Goal: Task Accomplishment & Management: Complete application form

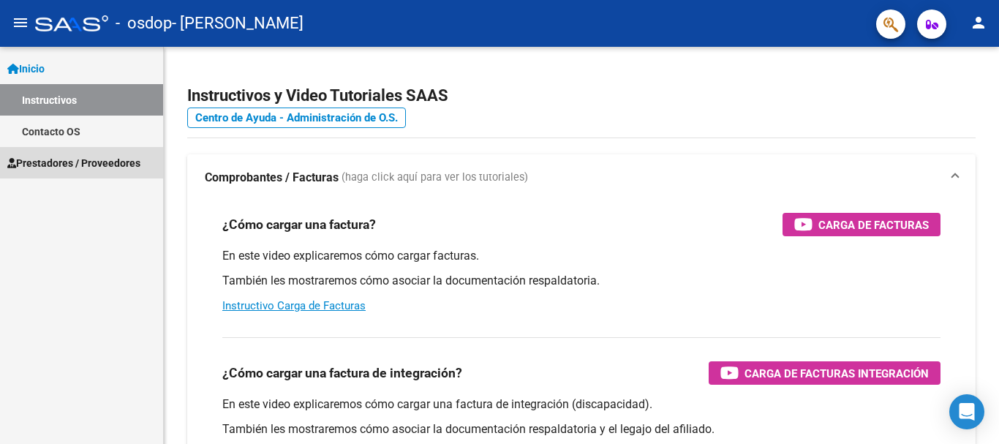
click at [92, 159] on span "Prestadores / Proveedores" at bounding box center [73, 163] width 133 height 16
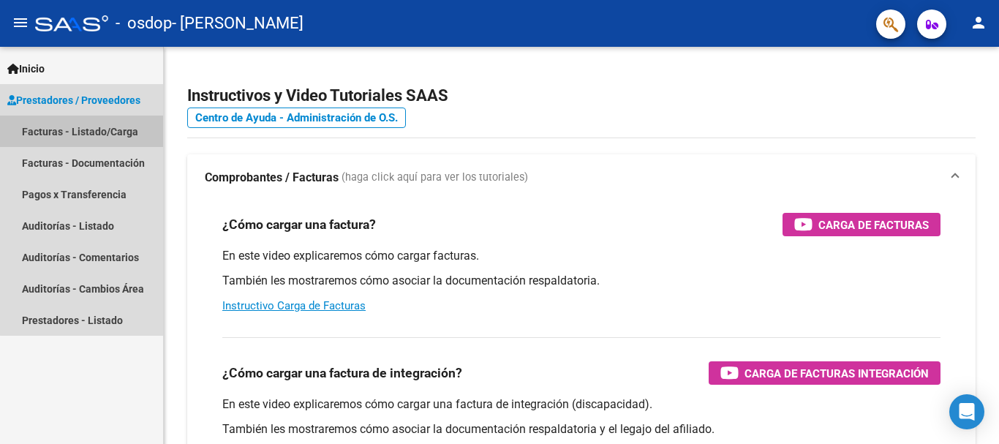
click at [86, 134] on link "Facturas - Listado/Carga" at bounding box center [81, 131] width 163 height 31
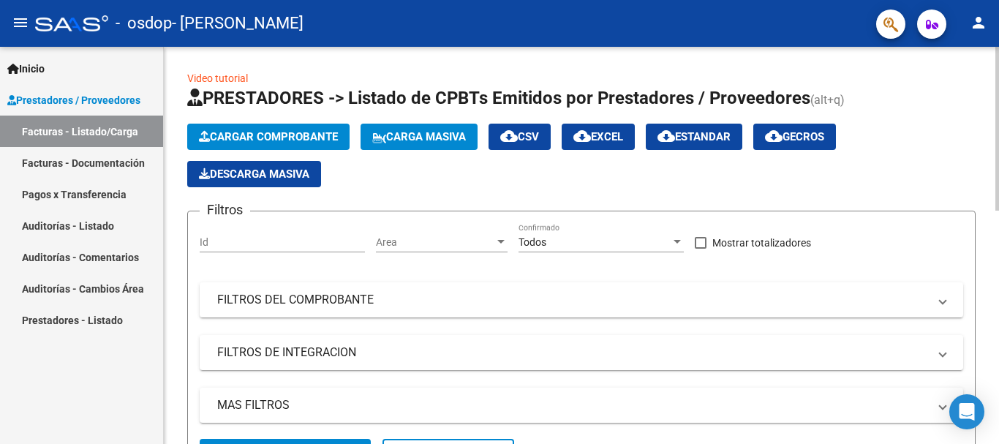
click at [306, 137] on span "Cargar Comprobante" at bounding box center [268, 136] width 139 height 13
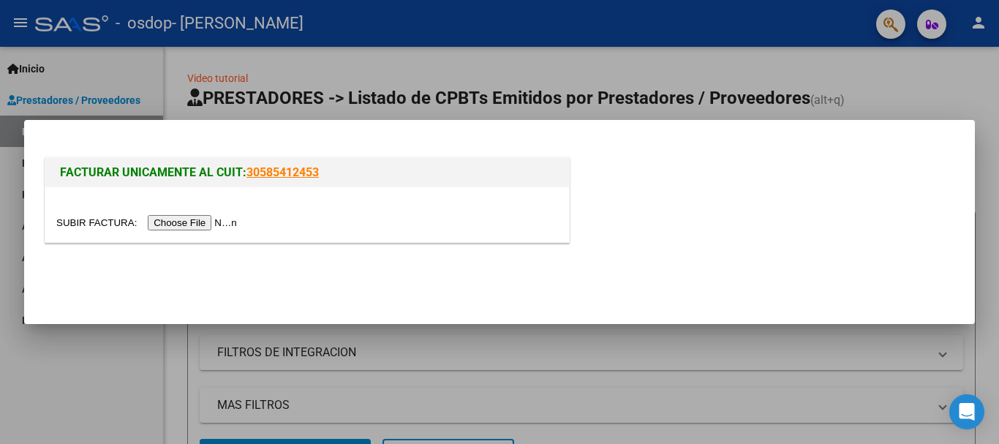
click at [197, 221] on input "file" at bounding box center [148, 222] width 185 height 15
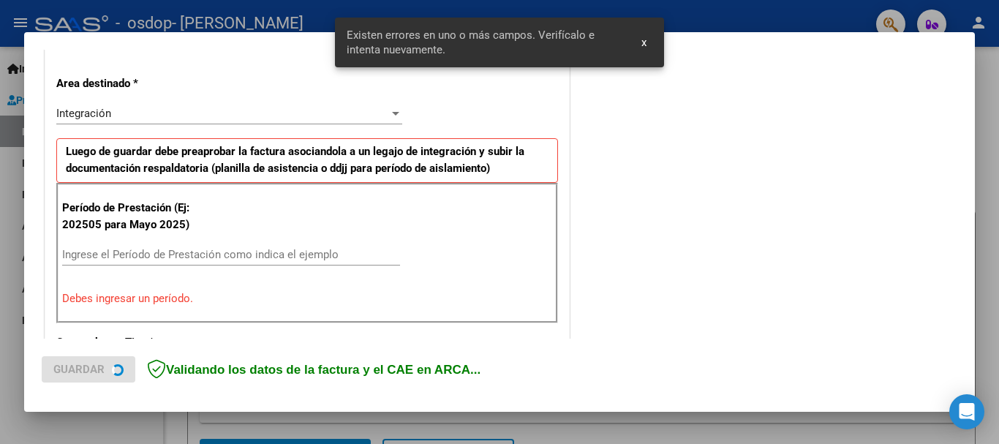
scroll to position [338, 0]
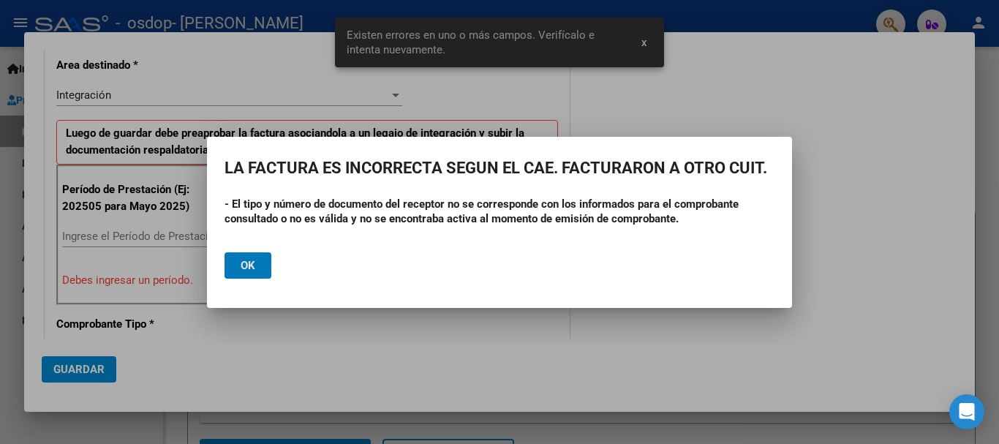
click at [236, 261] on button "Ok" at bounding box center [248, 265] width 47 height 26
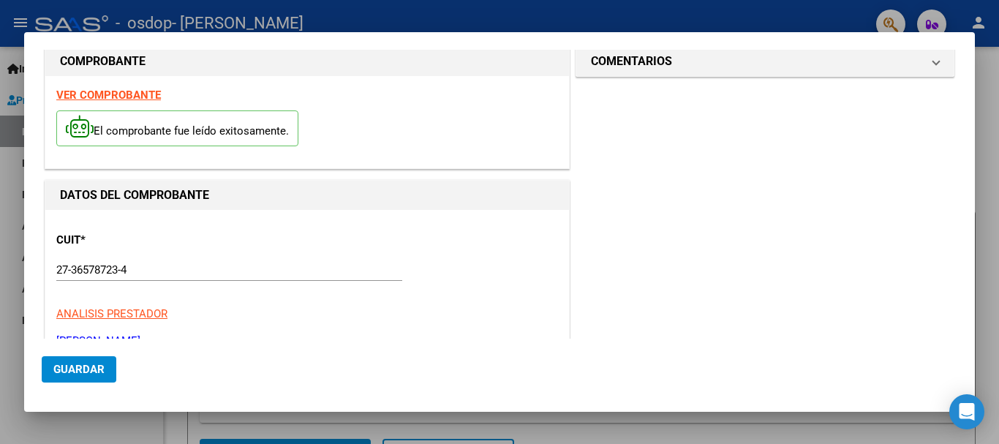
scroll to position [0, 0]
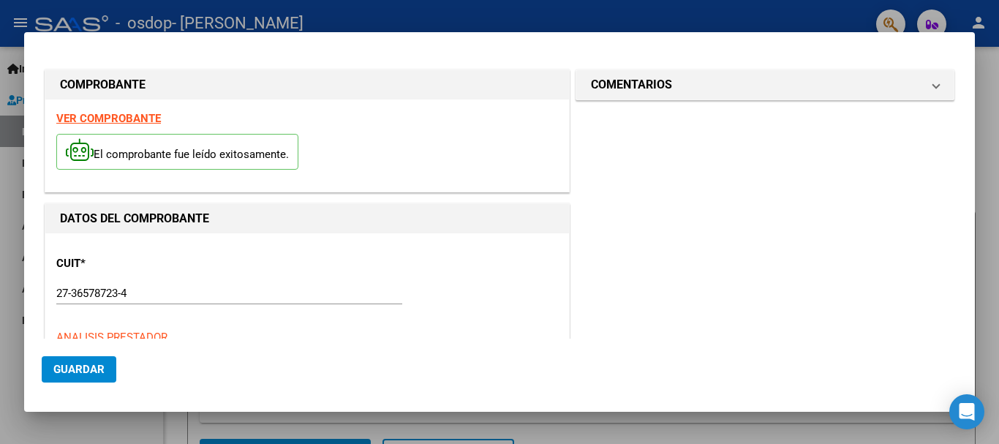
click at [158, 154] on p "El comprobante fue leído exitosamente." at bounding box center [177, 152] width 242 height 36
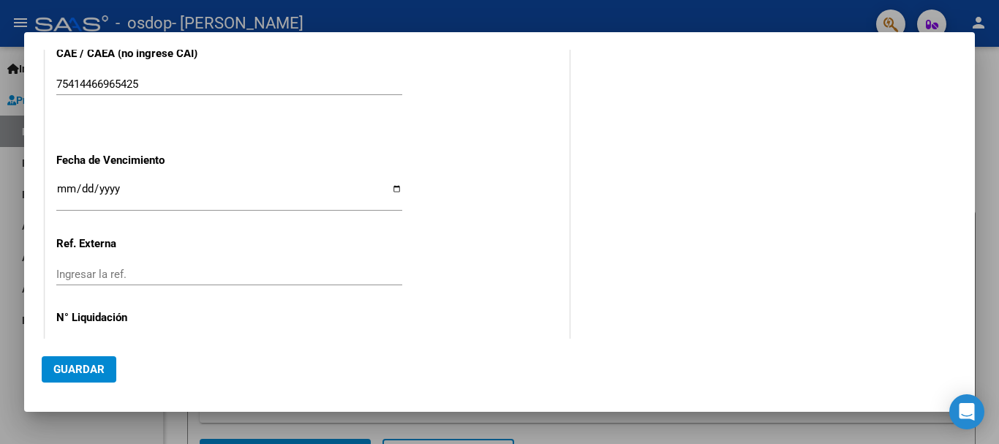
scroll to position [1037, 0]
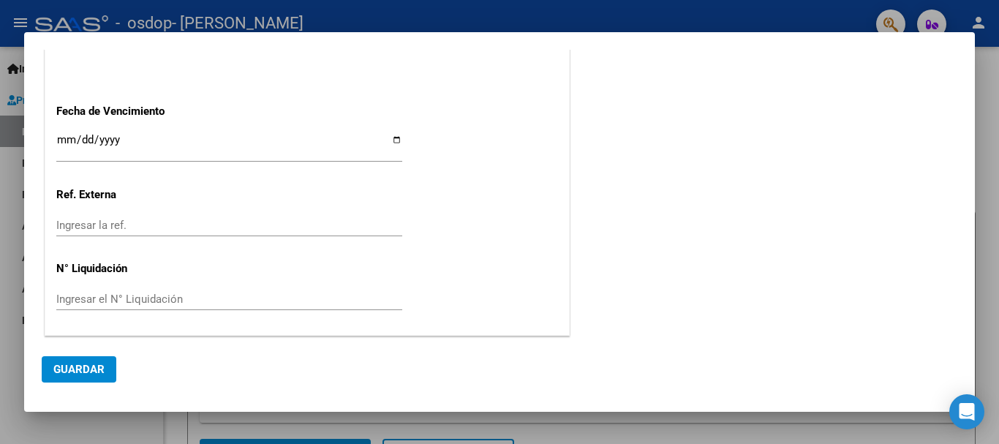
click at [993, 229] on div at bounding box center [499, 222] width 999 height 444
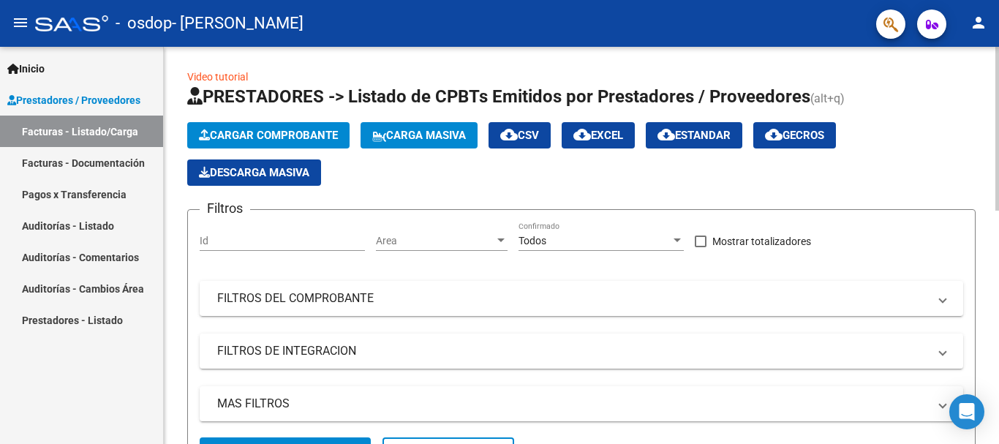
scroll to position [0, 0]
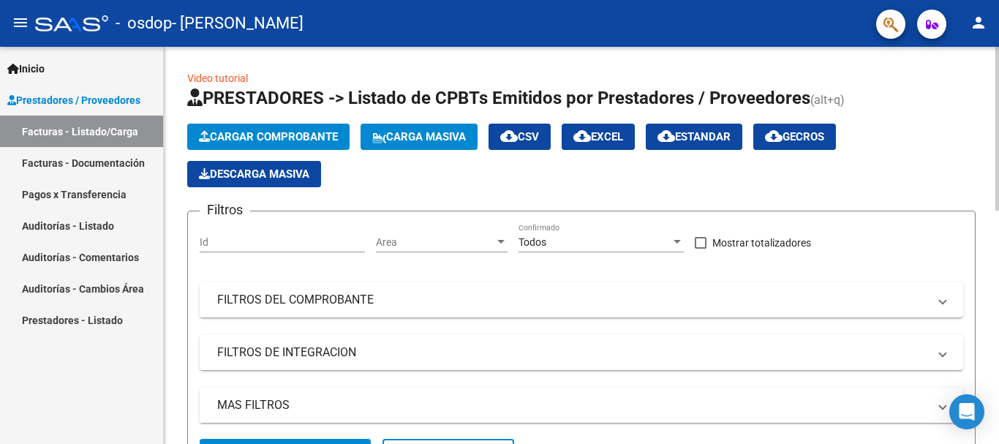
click at [249, 142] on span "Cargar Comprobante" at bounding box center [268, 136] width 139 height 13
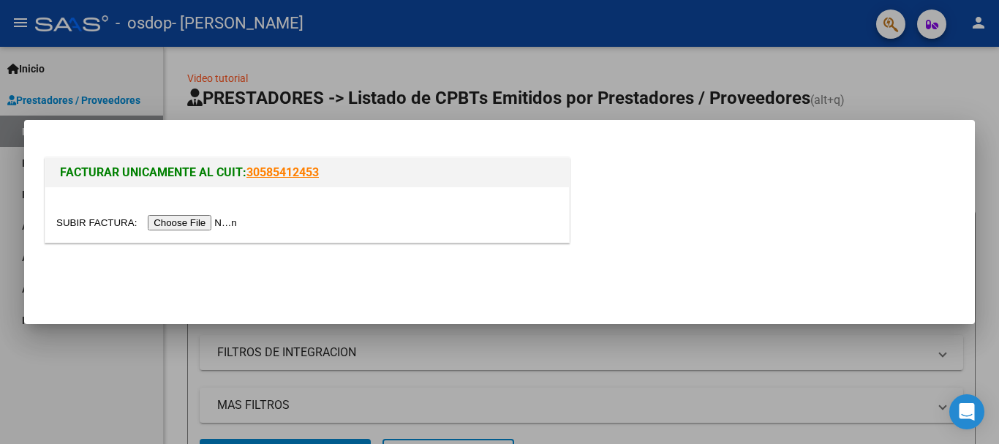
click at [194, 222] on input "file" at bounding box center [148, 222] width 185 height 15
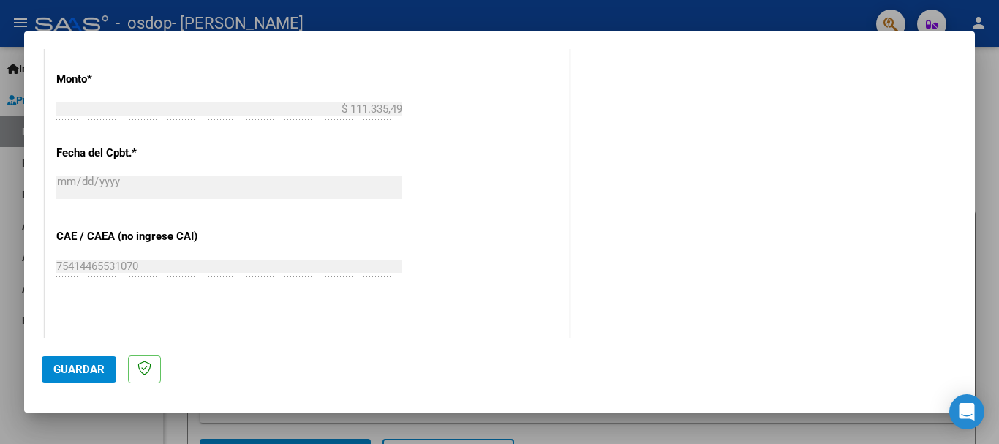
scroll to position [1024, 0]
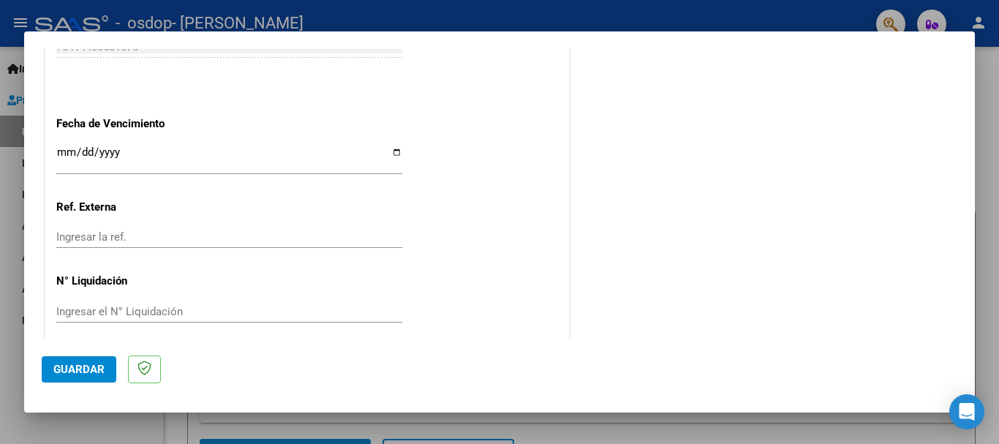
click at [998, 122] on div at bounding box center [499, 222] width 999 height 444
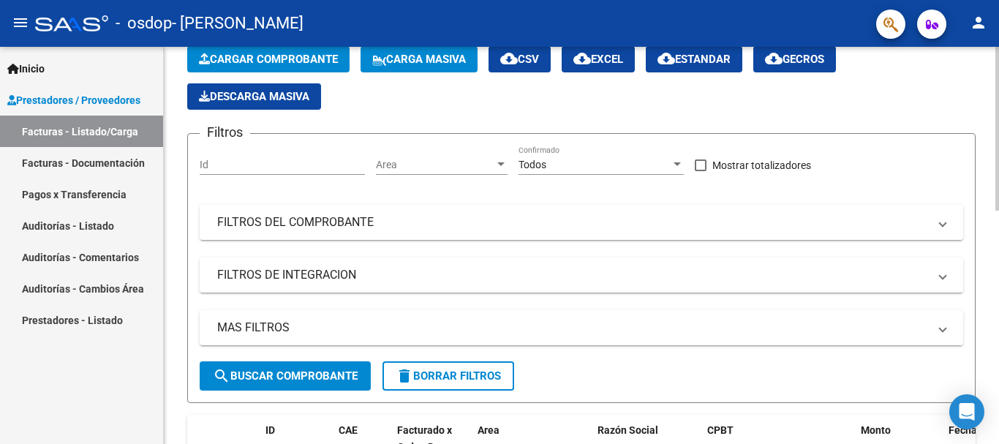
scroll to position [0, 0]
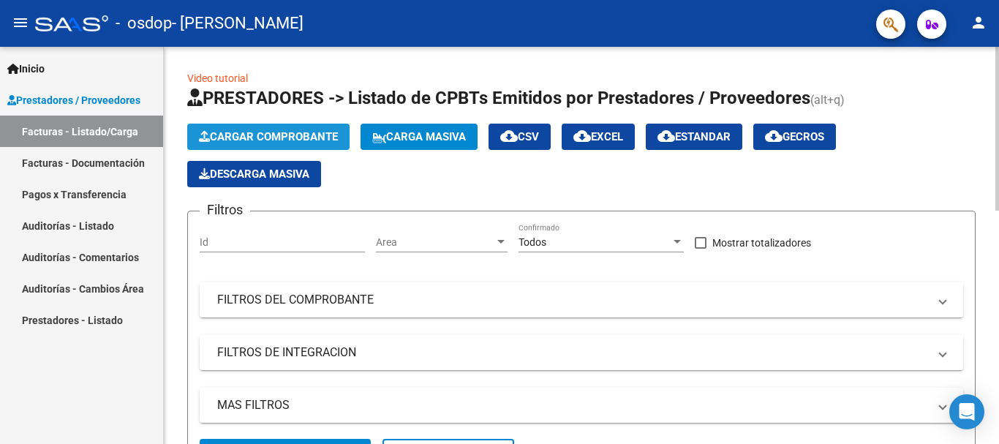
click at [285, 140] on span "Cargar Comprobante" at bounding box center [268, 136] width 139 height 13
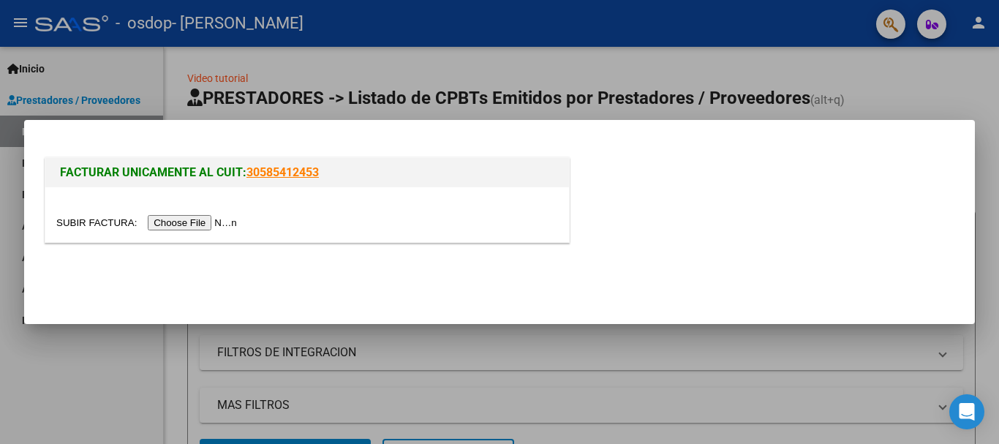
click at [211, 224] on input "file" at bounding box center [148, 222] width 185 height 15
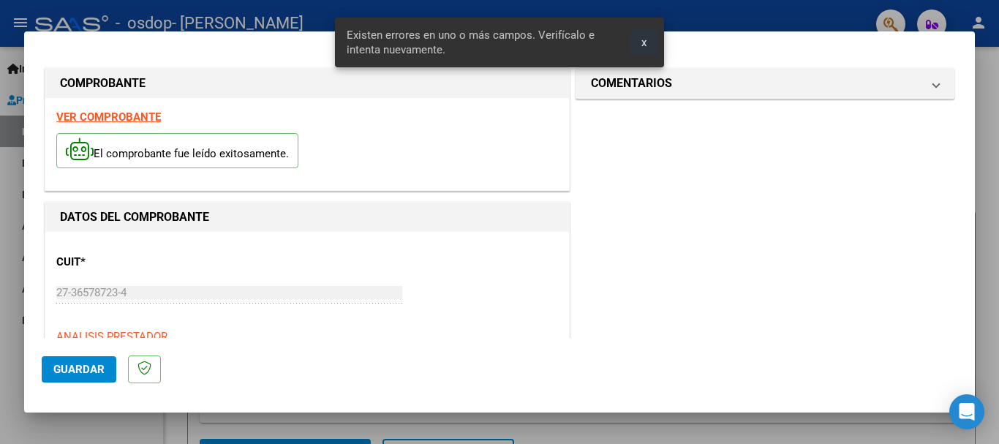
click at [649, 44] on button "x" at bounding box center [644, 42] width 29 height 26
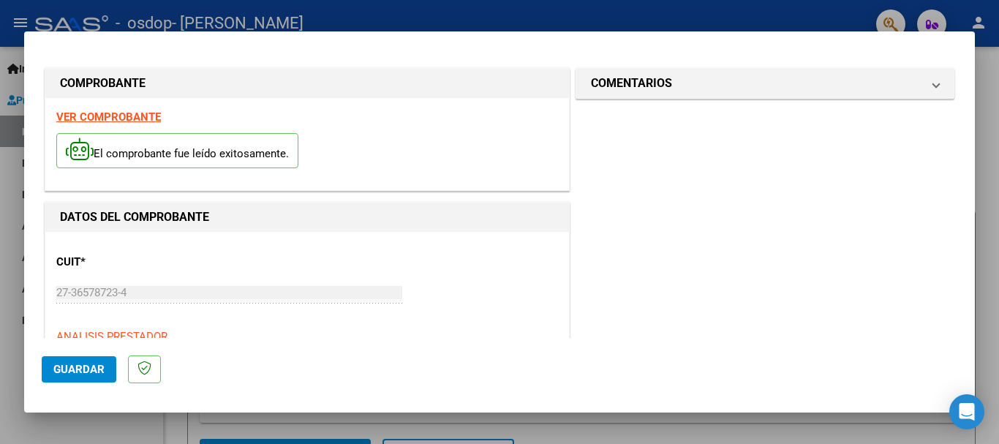
click at [126, 116] on strong "VER COMPROBANTE" at bounding box center [108, 116] width 105 height 13
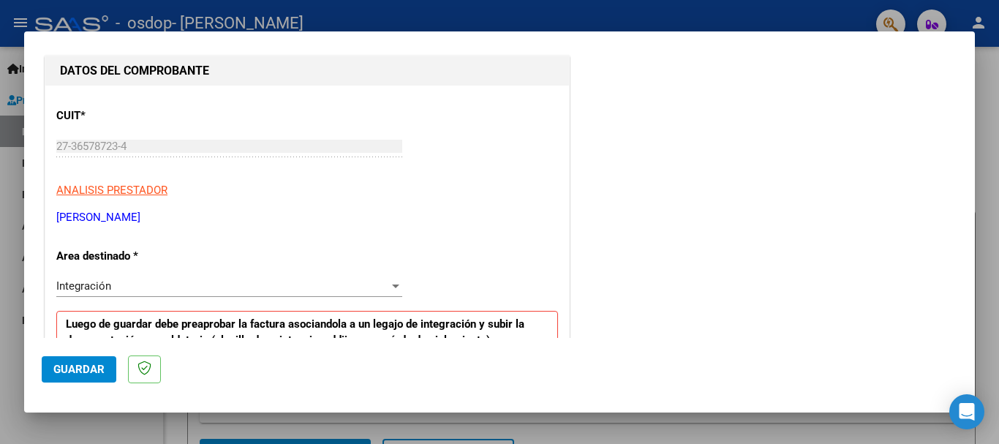
scroll to position [219, 0]
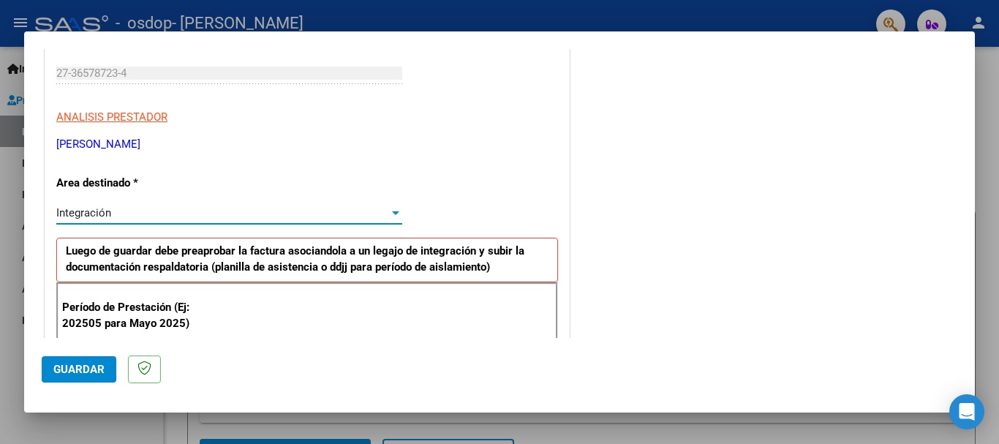
click at [222, 209] on div "Integración" at bounding box center [222, 212] width 333 height 13
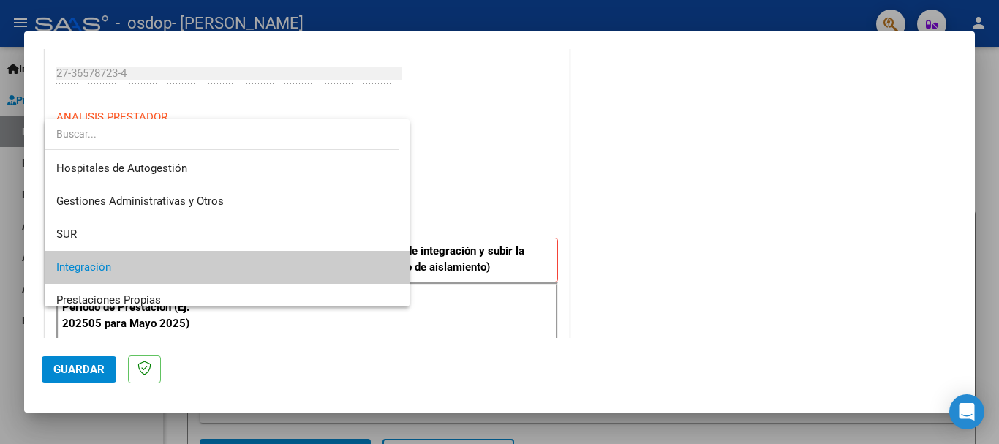
scroll to position [55, 0]
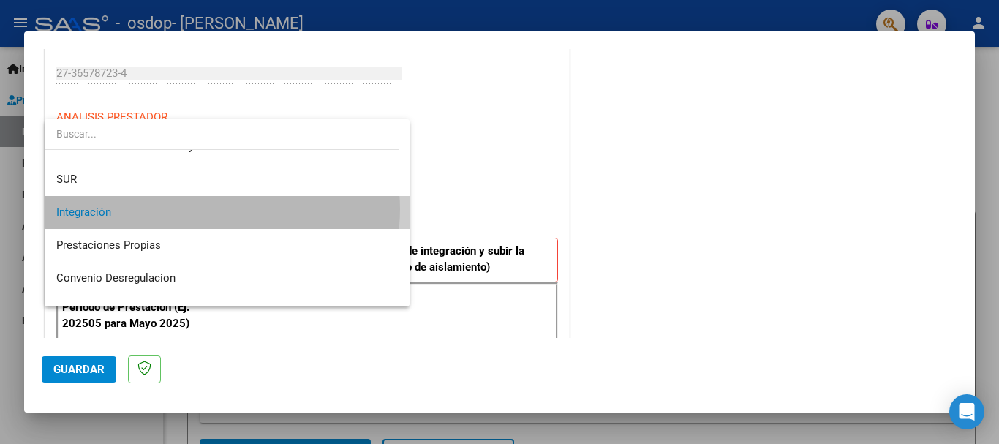
click at [222, 209] on span "Integración" at bounding box center [227, 212] width 342 height 33
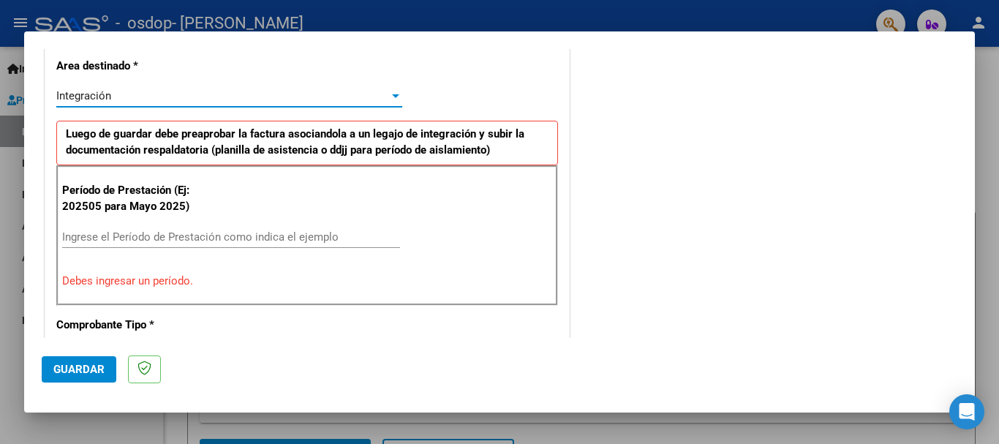
scroll to position [366, 0]
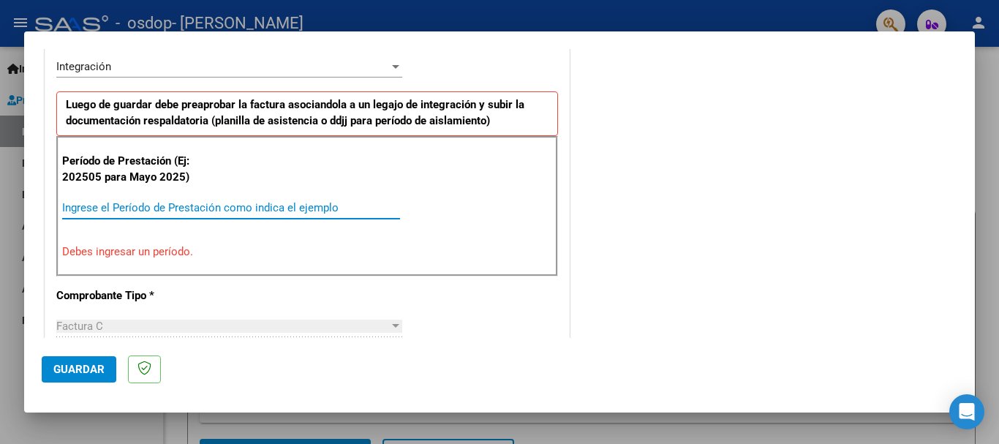
click at [179, 205] on input "Ingrese el Período de Prestación como indica el ejemplo" at bounding box center [231, 207] width 338 height 13
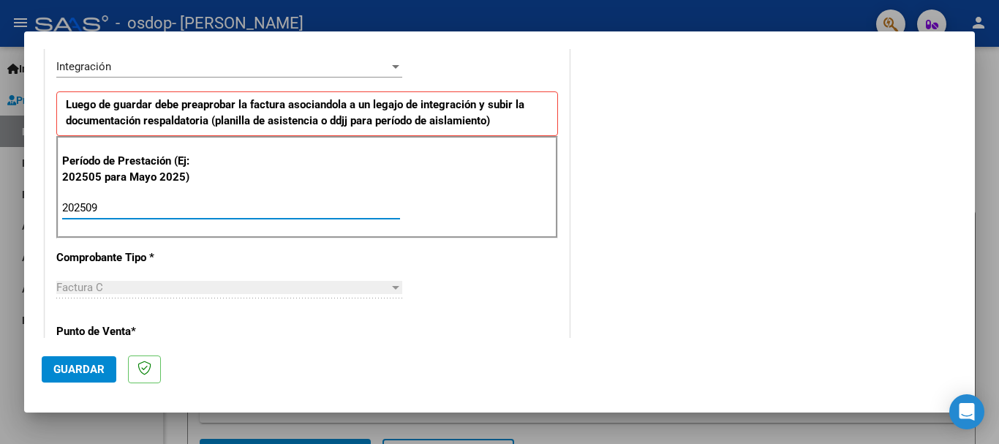
type input "202509"
click at [217, 282] on div "Factura C" at bounding box center [222, 287] width 333 height 13
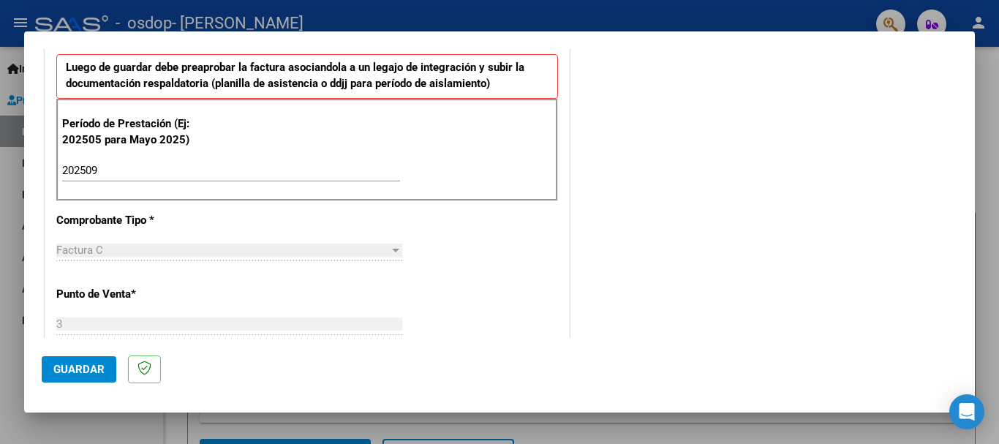
scroll to position [512, 0]
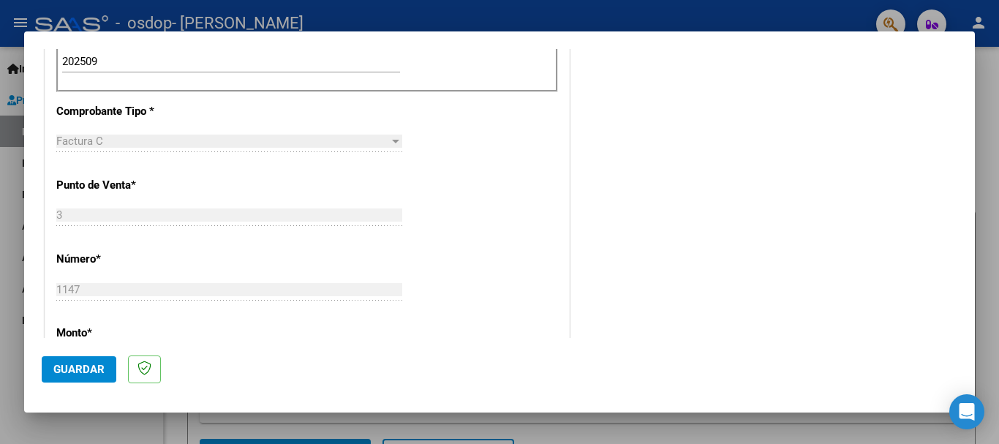
click at [440, 170] on div "CUIT * 27-36578723-4 Ingresar CUIT ANALISIS PRESTADOR [PERSON_NAME] Area destin…" at bounding box center [307, 270] width 524 height 1101
click at [384, 138] on div "Factura C" at bounding box center [222, 141] width 333 height 13
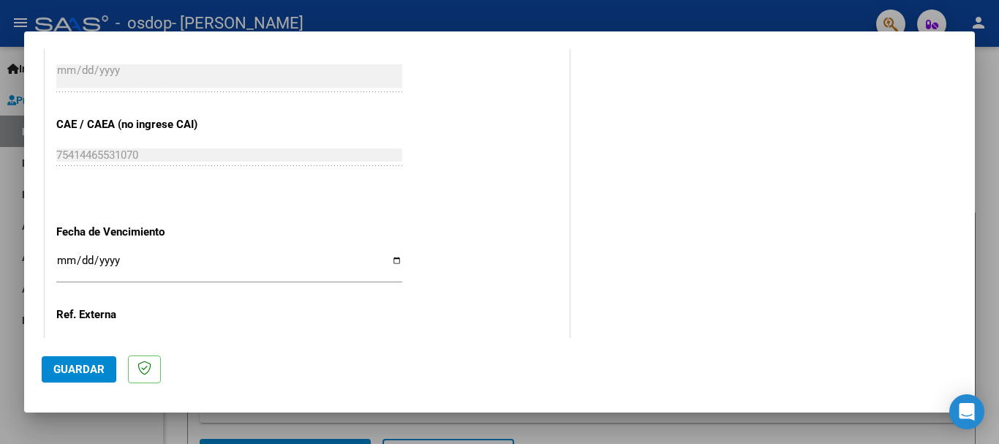
scroll to position [951, 0]
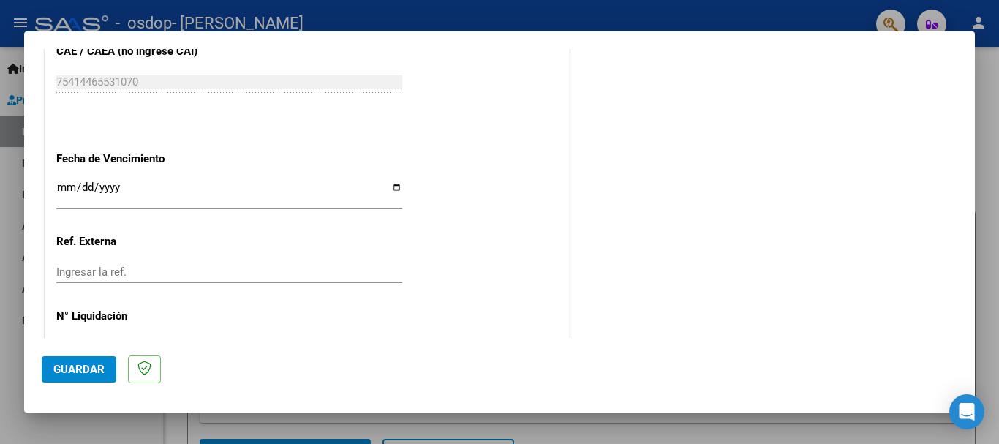
click at [393, 188] on input "Ingresar la fecha" at bounding box center [229, 192] width 346 height 23
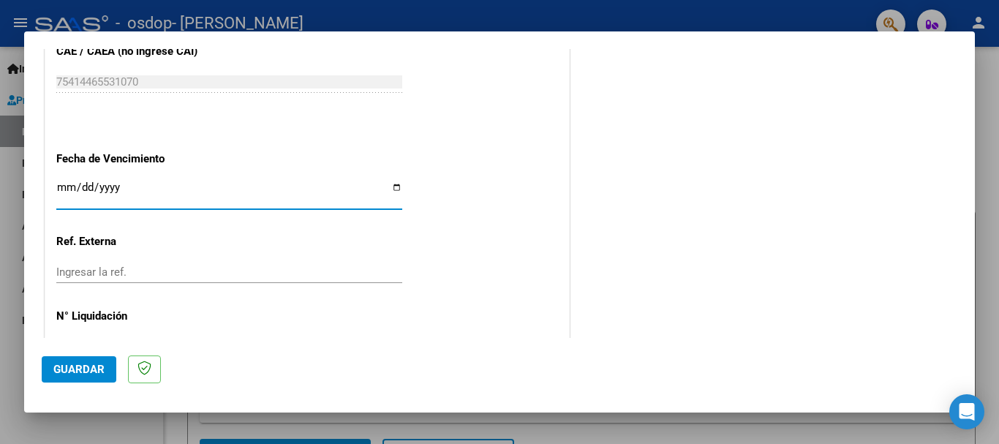
type input "[DATE]"
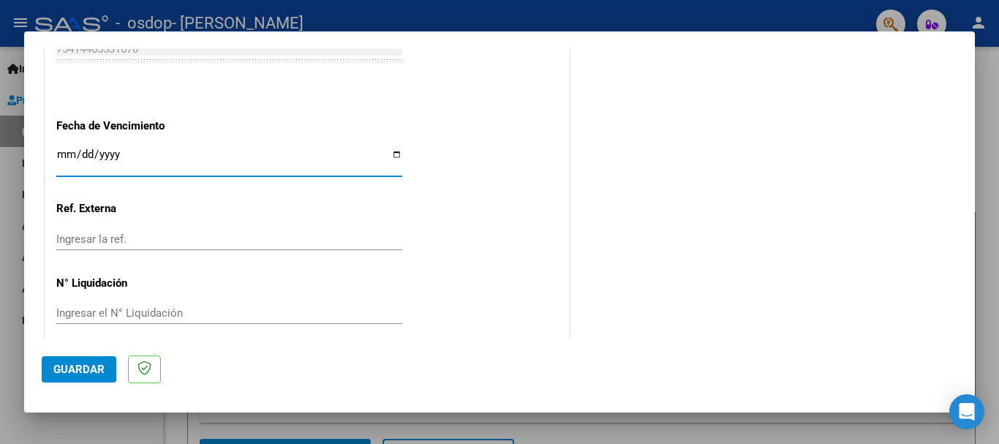
scroll to position [998, 0]
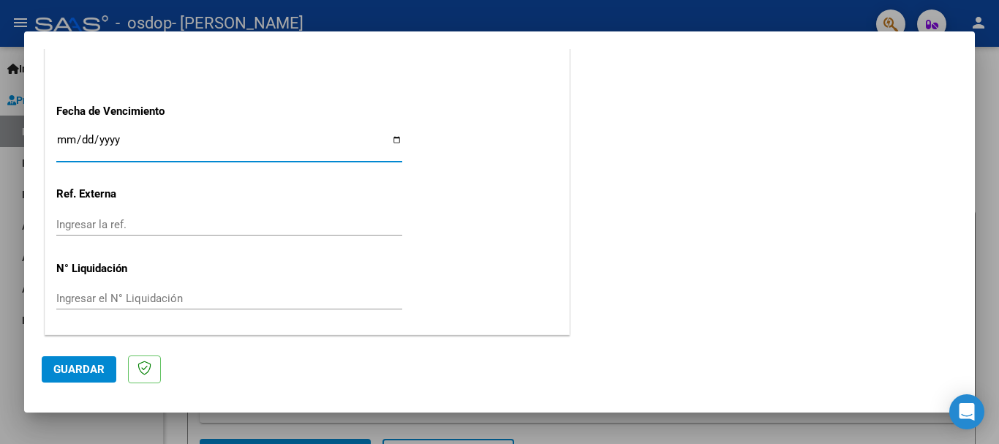
click at [84, 366] on span "Guardar" at bounding box center [78, 369] width 51 height 13
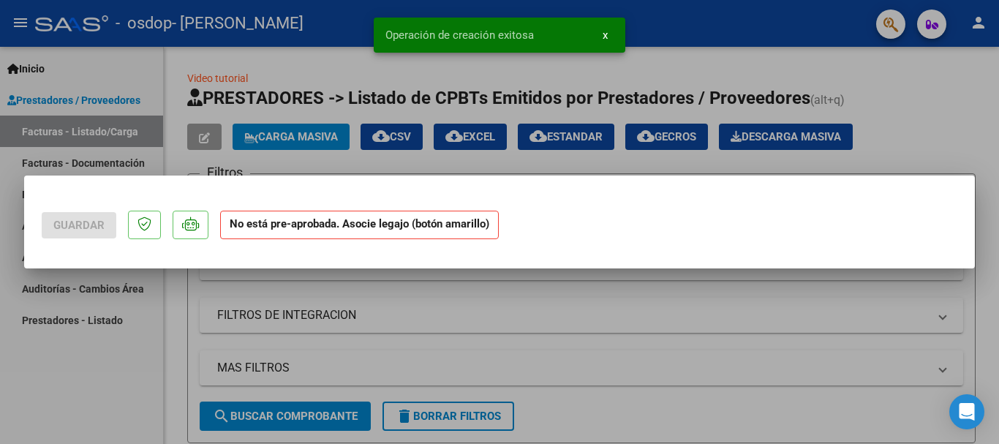
scroll to position [0, 0]
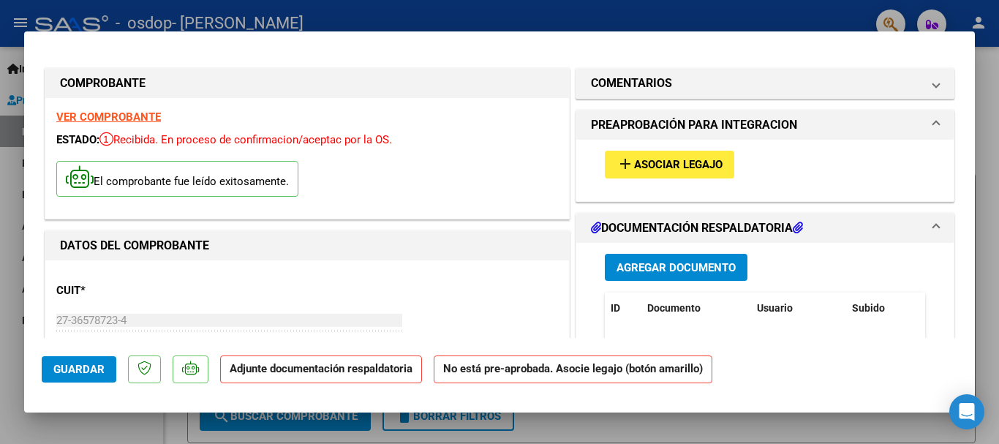
click at [641, 164] on span "Asociar Legajo" at bounding box center [678, 165] width 89 height 13
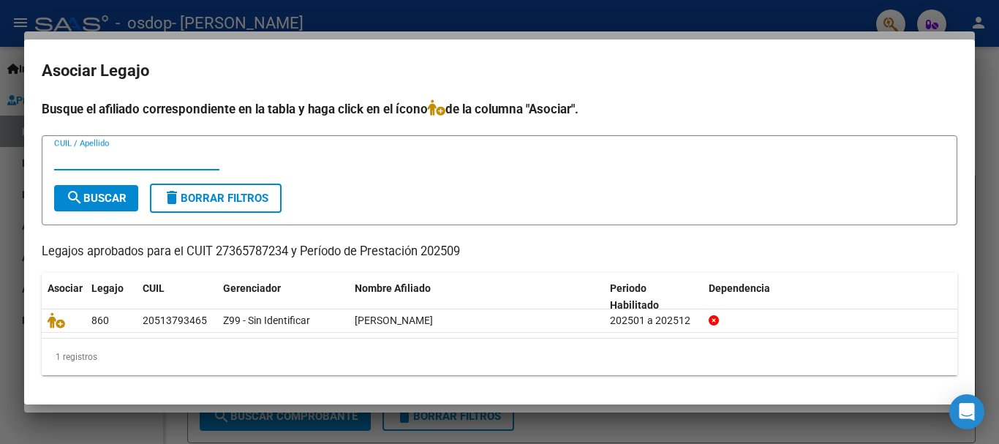
click at [150, 161] on input "CUIL / Apellido" at bounding box center [136, 158] width 165 height 13
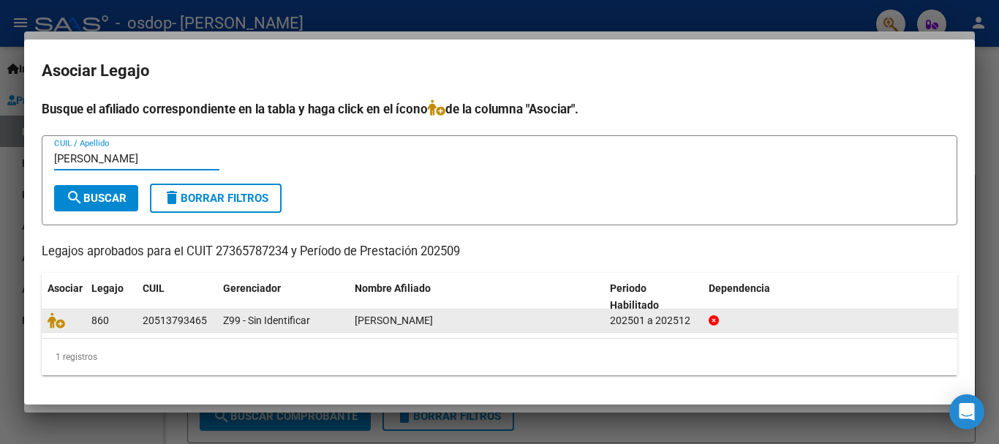
type input "[PERSON_NAME]"
click at [175, 326] on div "20513793465" at bounding box center [175, 320] width 64 height 17
click at [167, 315] on div "20513793465" at bounding box center [175, 320] width 64 height 17
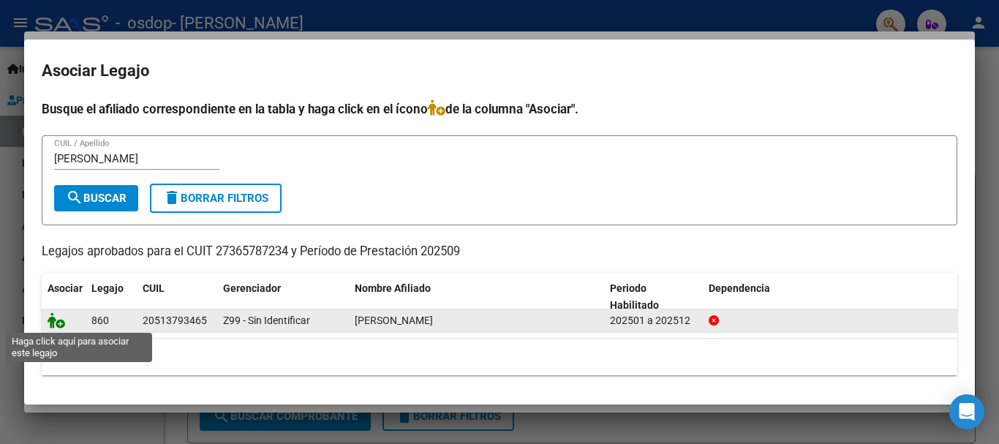
click at [58, 323] on icon at bounding box center [57, 320] width 18 height 16
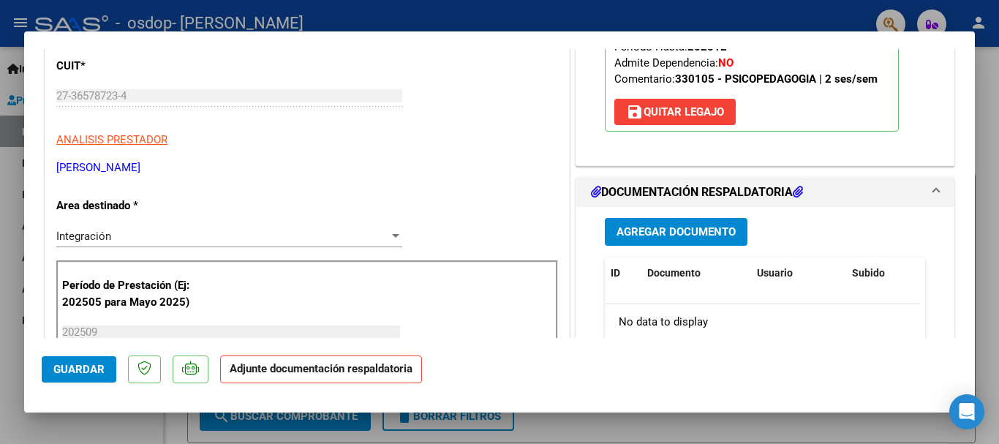
scroll to position [293, 0]
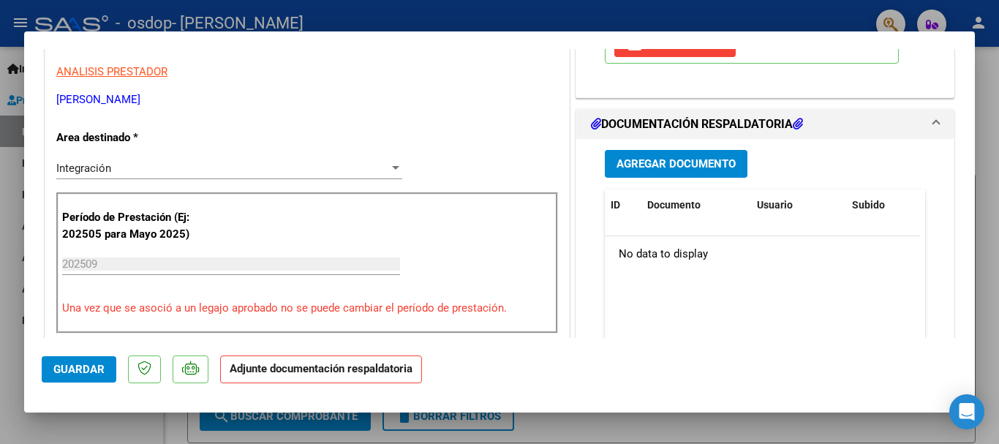
click at [663, 166] on span "Agregar Documento" at bounding box center [676, 164] width 119 height 13
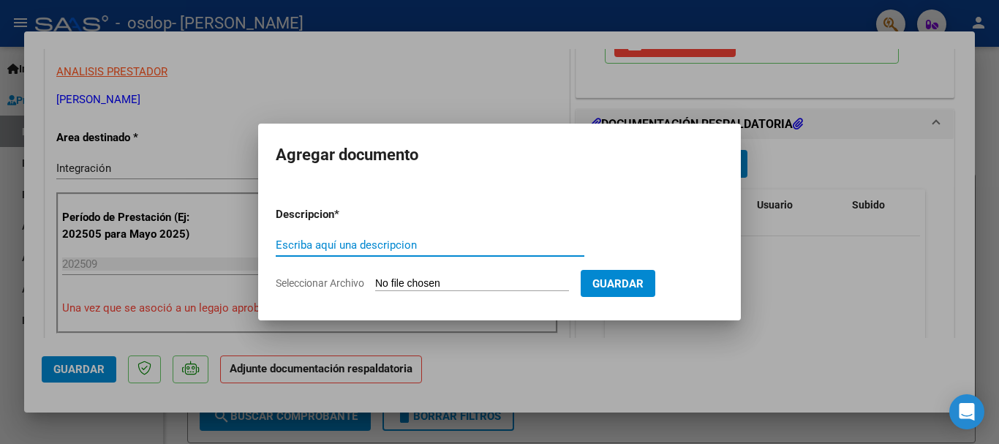
click at [339, 241] on input "Escriba aquí una descripcion" at bounding box center [430, 244] width 309 height 13
type input "Planilla de Asistencia"
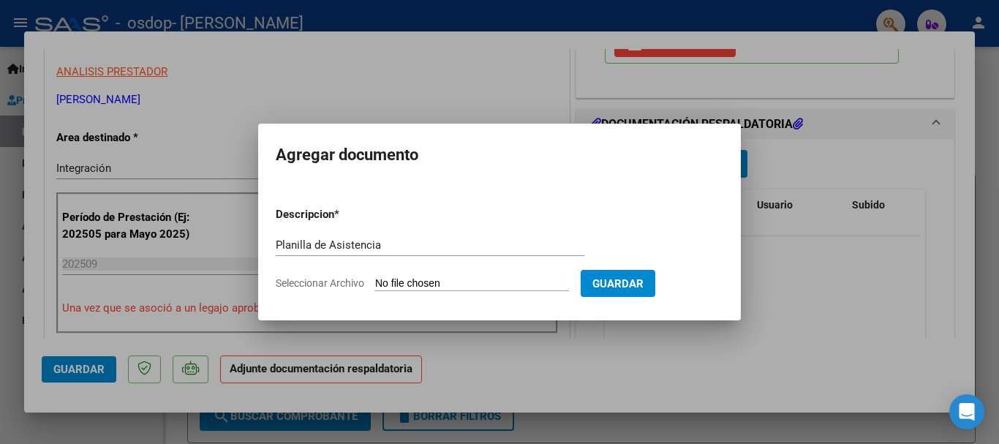
click at [412, 282] on input "Seleccionar Archivo" at bounding box center [472, 284] width 194 height 14
type input "C:\fakepath\[PERSON_NAME] Sep_1.pdf"
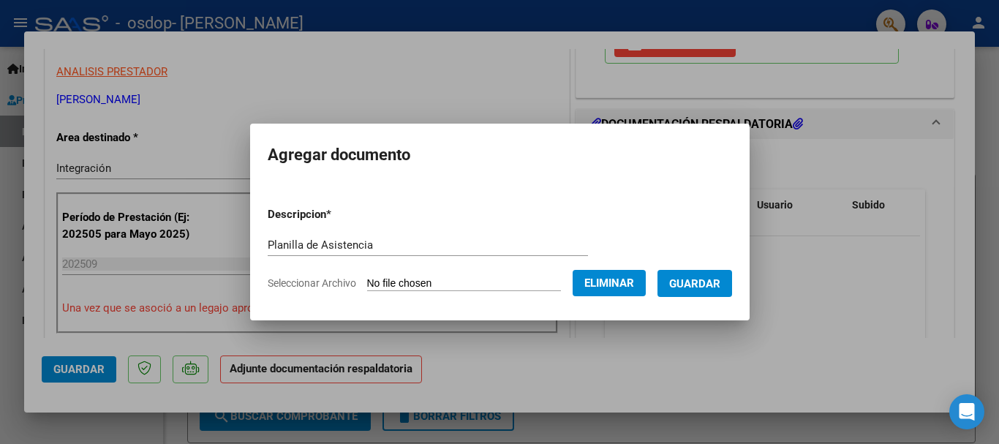
click at [705, 277] on span "Guardar" at bounding box center [694, 283] width 51 height 13
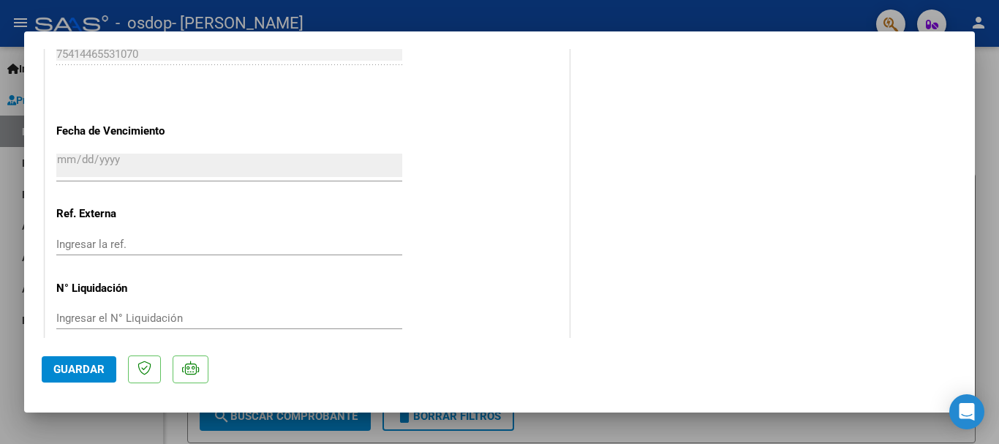
scroll to position [1020, 0]
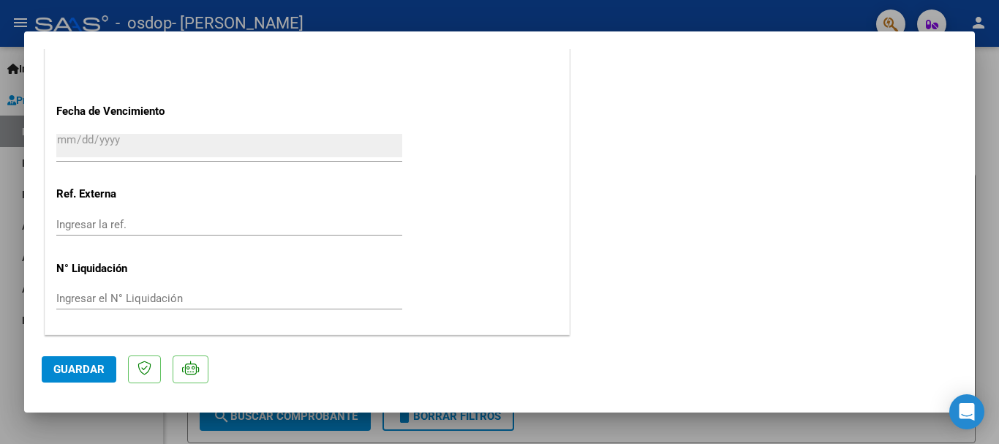
click at [89, 377] on button "Guardar" at bounding box center [79, 369] width 75 height 26
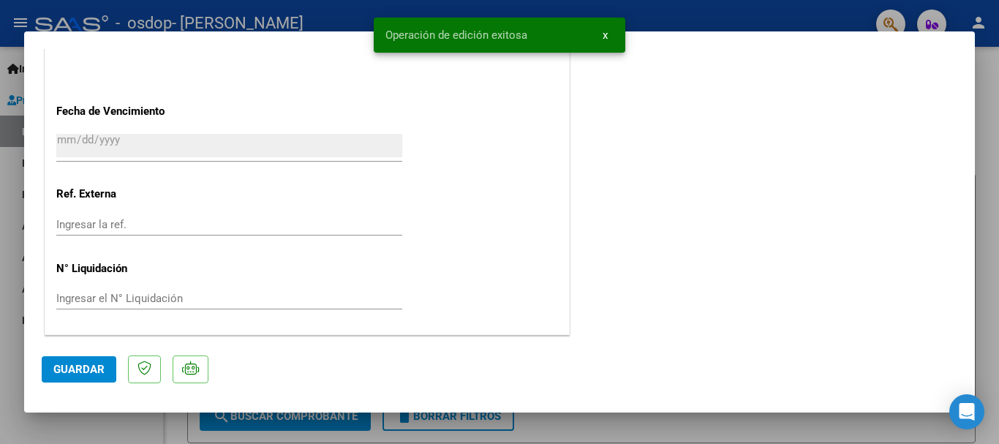
click at [989, 120] on div at bounding box center [499, 222] width 999 height 444
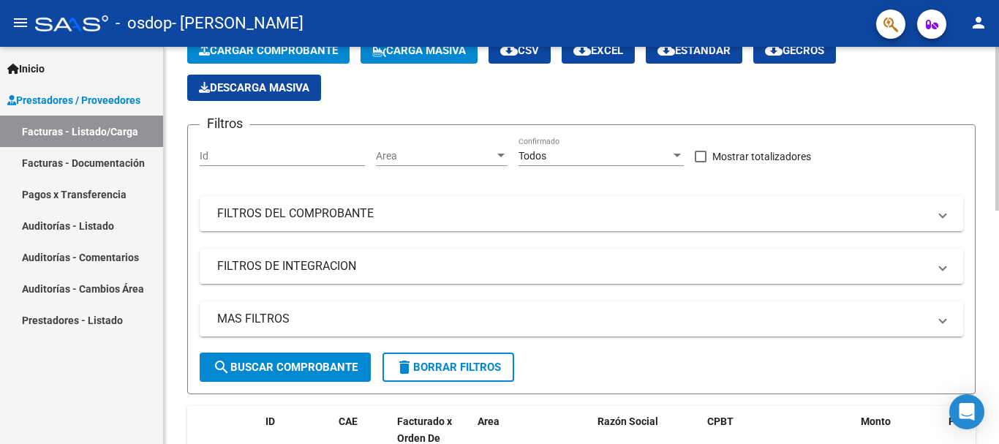
scroll to position [73, 0]
